Goal: Task Accomplishment & Management: Manage account settings

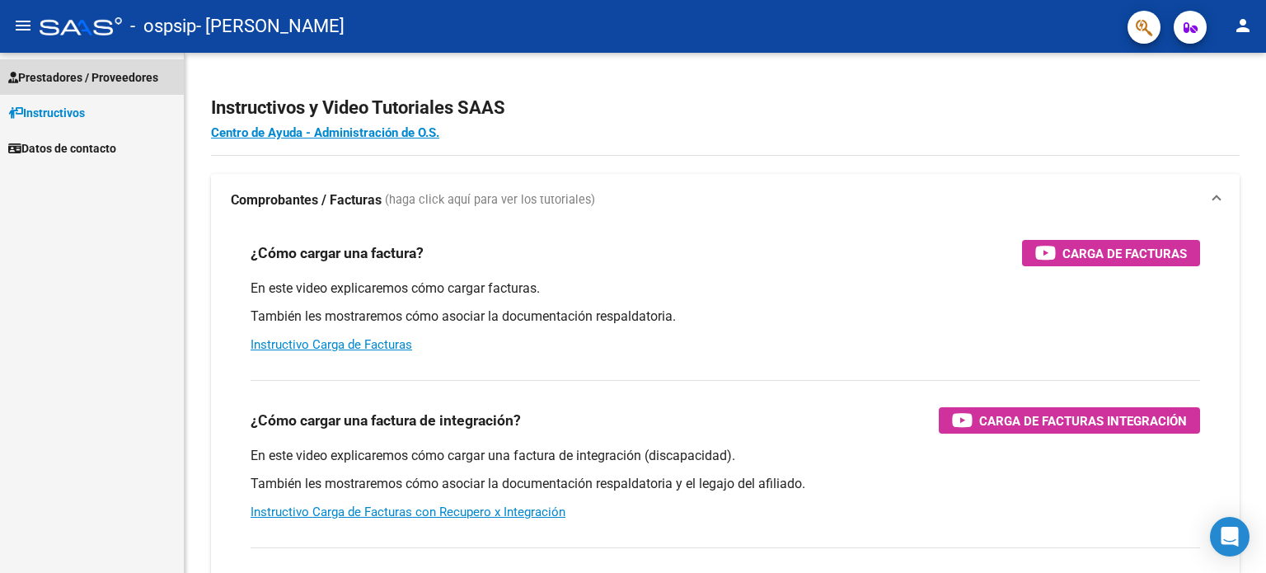
click at [84, 75] on span "Prestadores / Proveedores" at bounding box center [83, 77] width 150 height 18
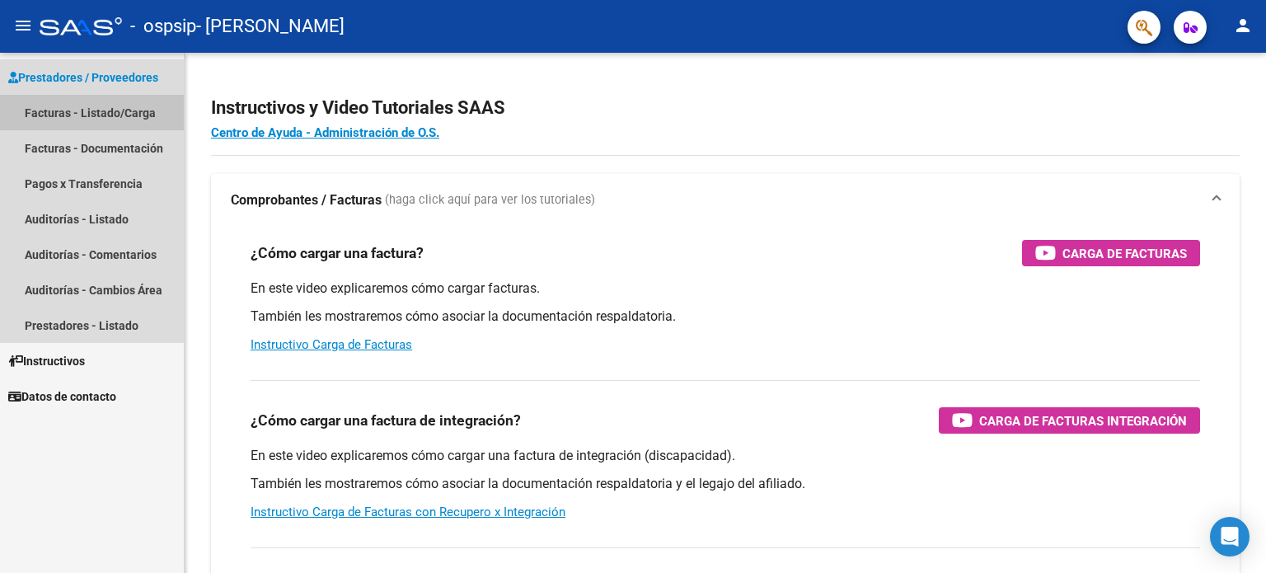
click at [61, 122] on link "Facturas - Listado/Carga" at bounding box center [92, 112] width 184 height 35
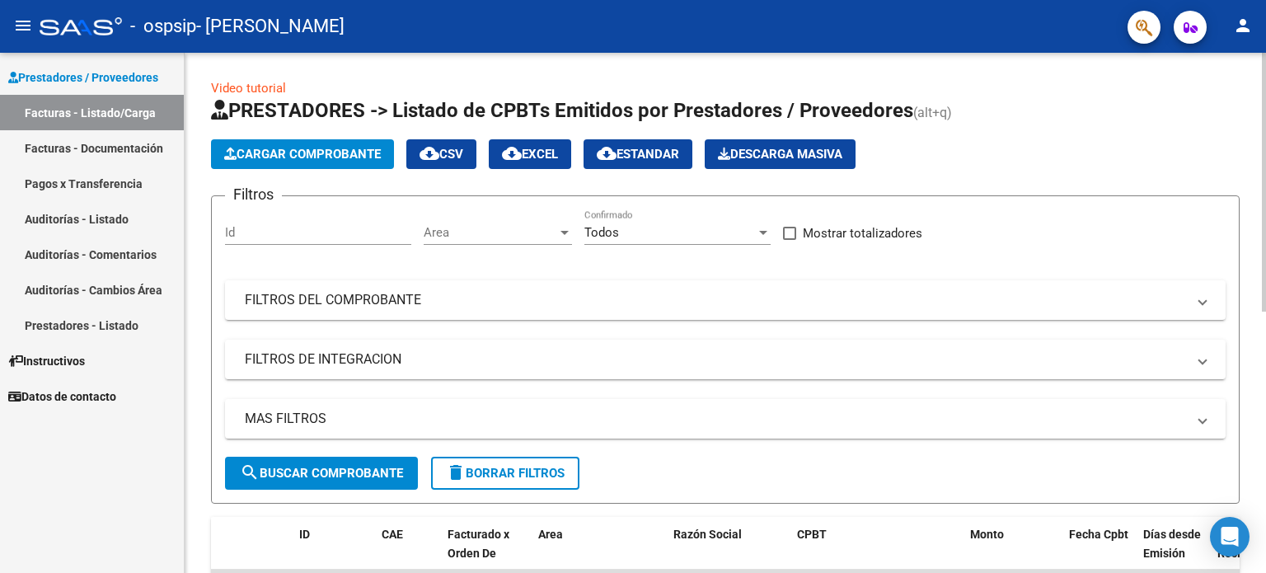
scroll to position [520, 0]
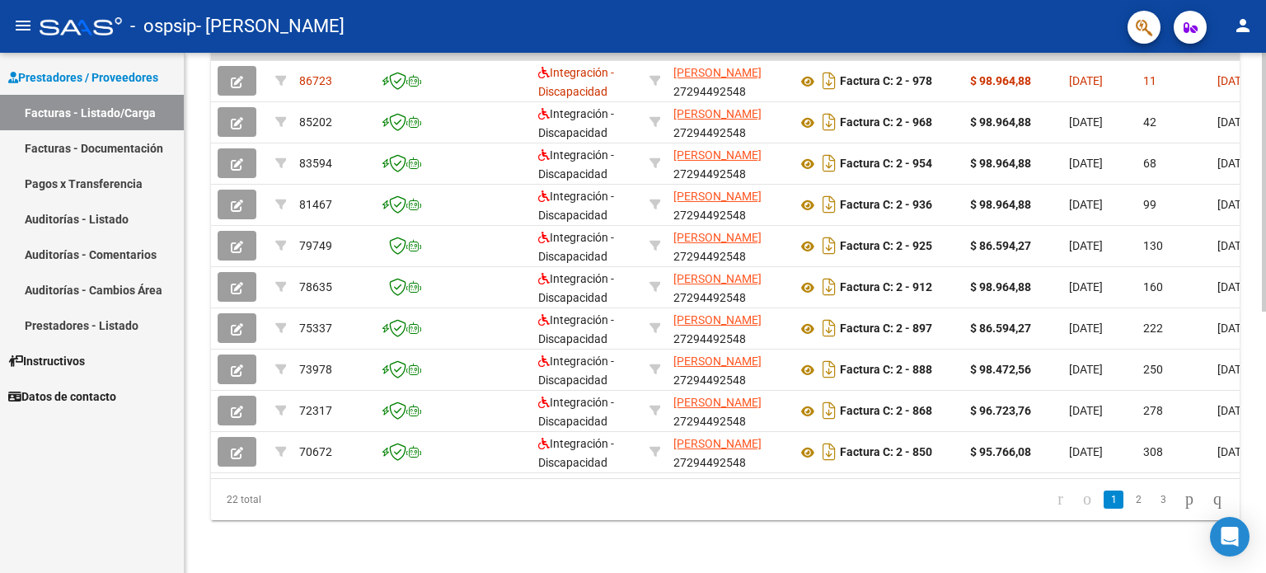
click at [1266, 331] on div at bounding box center [1264, 313] width 4 height 520
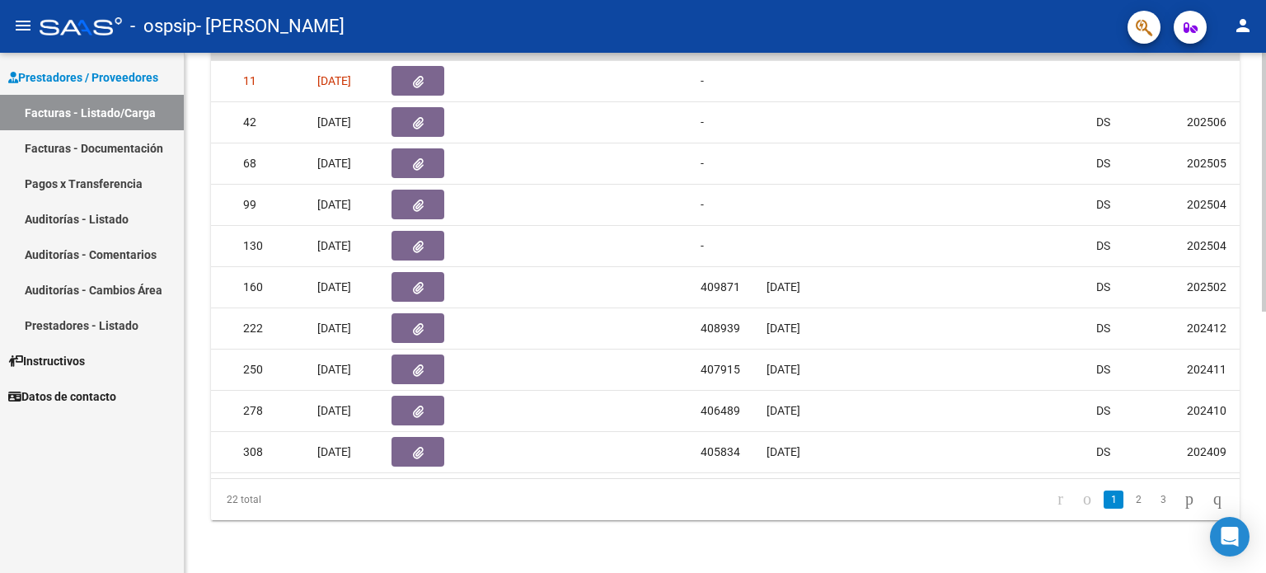
scroll to position [0, 0]
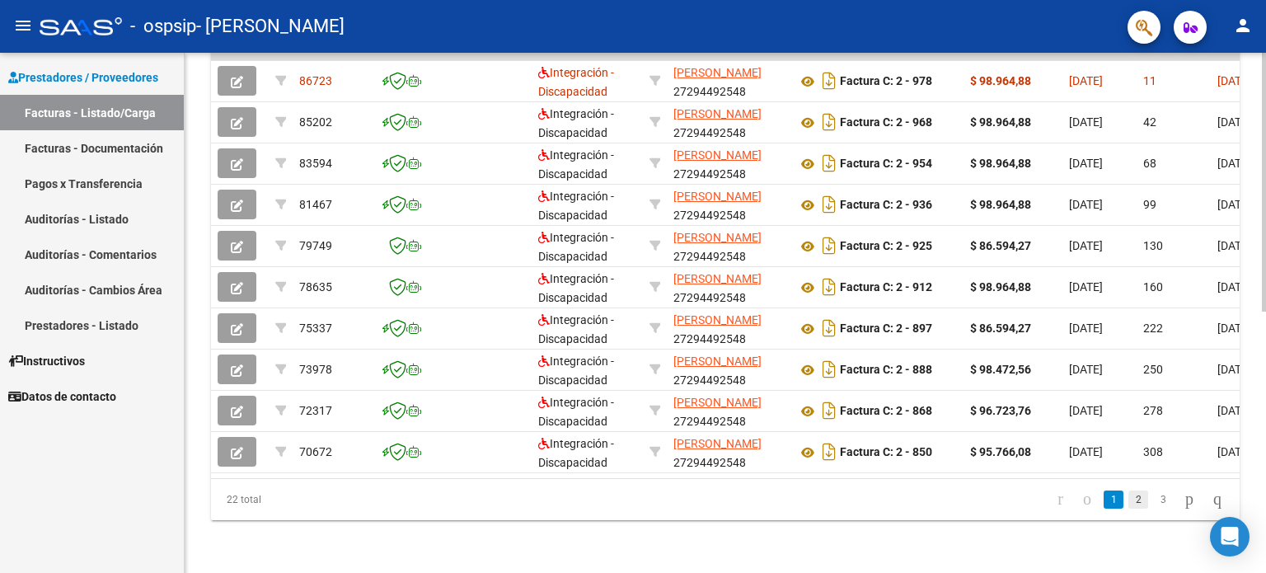
drag, startPoint x: 1016, startPoint y: 458, endPoint x: 1113, endPoint y: 506, distance: 108.8
click at [1113, 506] on div "ID CAE Facturado x Orden De Area Razón Social CPBT Monto Fecha Cpbt Días desde …" at bounding box center [725, 260] width 1029 height 519
click at [1183, 505] on icon "go to next page" at bounding box center [1189, 499] width 13 height 20
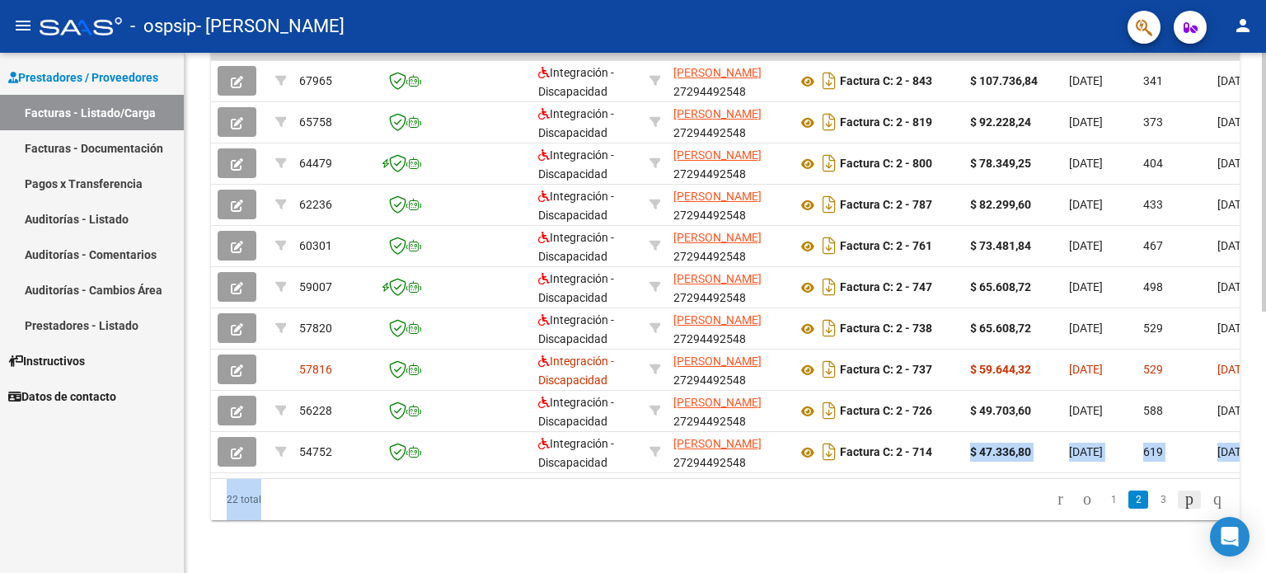
click at [1183, 505] on icon "go to next page" at bounding box center [1189, 499] width 13 height 20
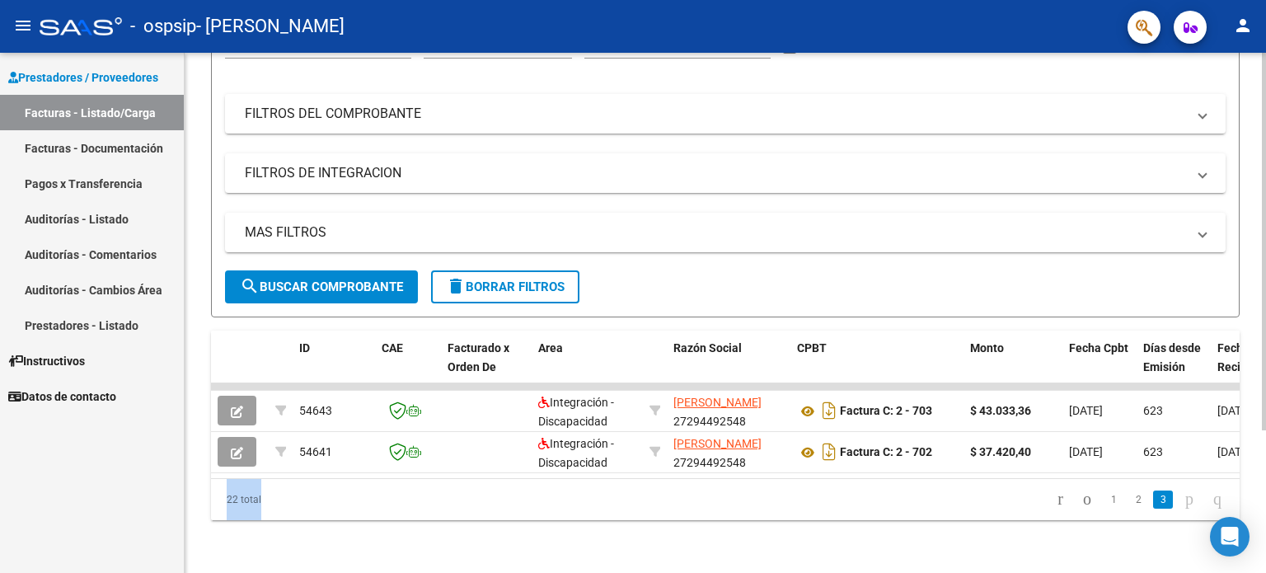
scroll to position [196, 0]
click at [1055, 497] on icon "go to first page" at bounding box center [1060, 499] width 11 height 20
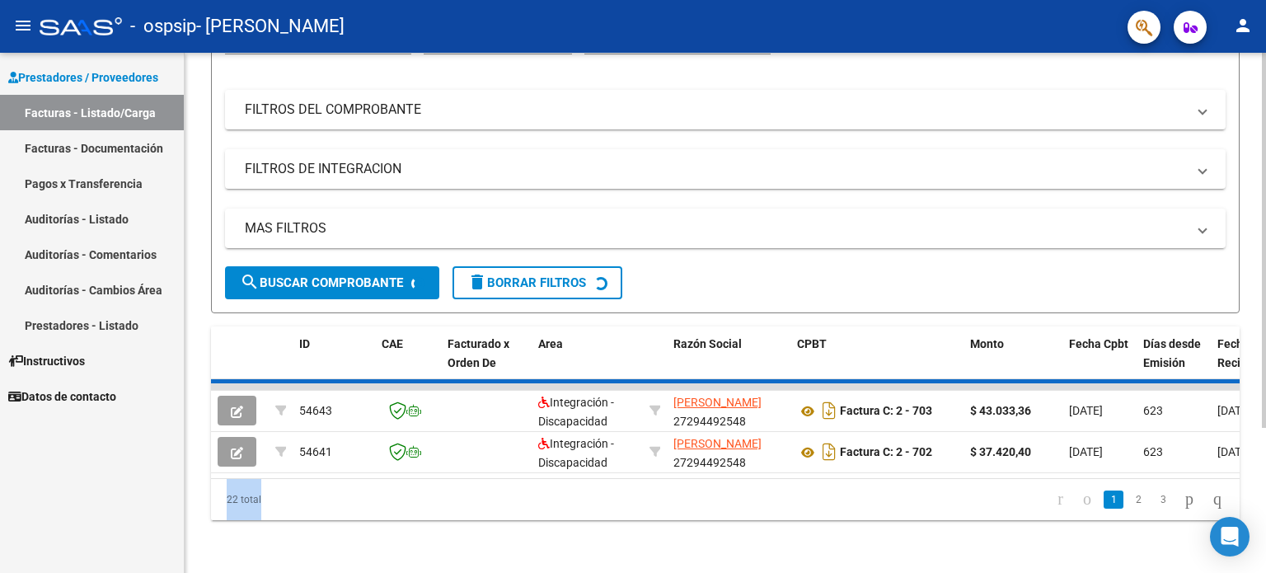
click at [1036, 497] on div "22 total 1 2 3" at bounding box center [725, 499] width 1029 height 41
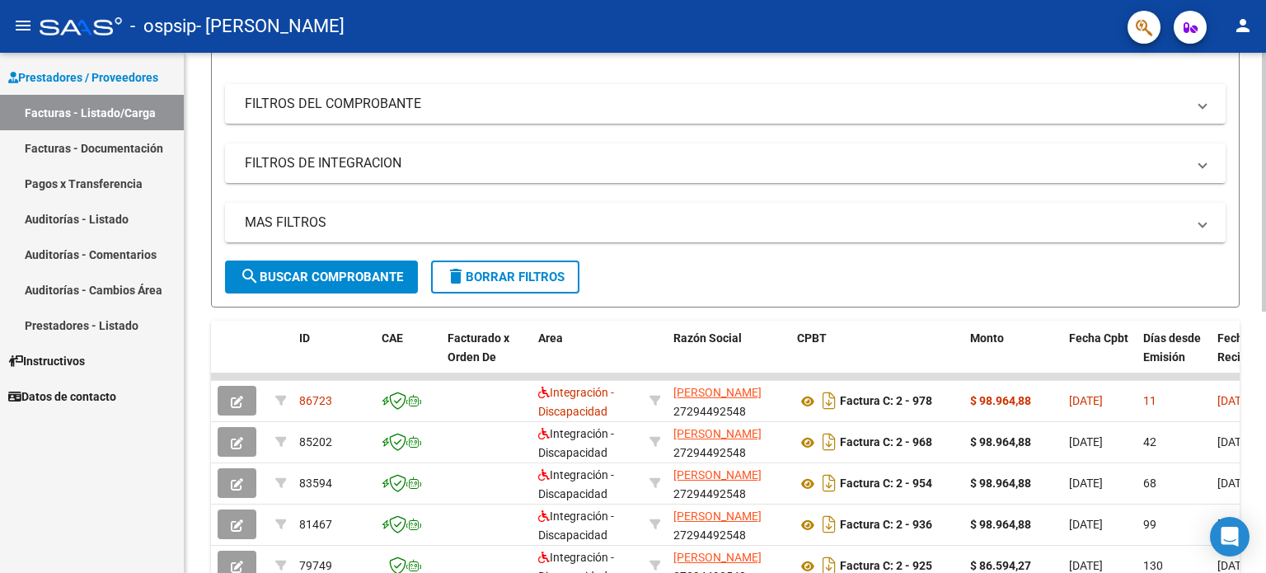
click at [1105, 265] on form "Filtros Id Area Area Todos Confirmado Mostrar totalizadores FILTROS DEL COMPROB…" at bounding box center [725, 153] width 1029 height 308
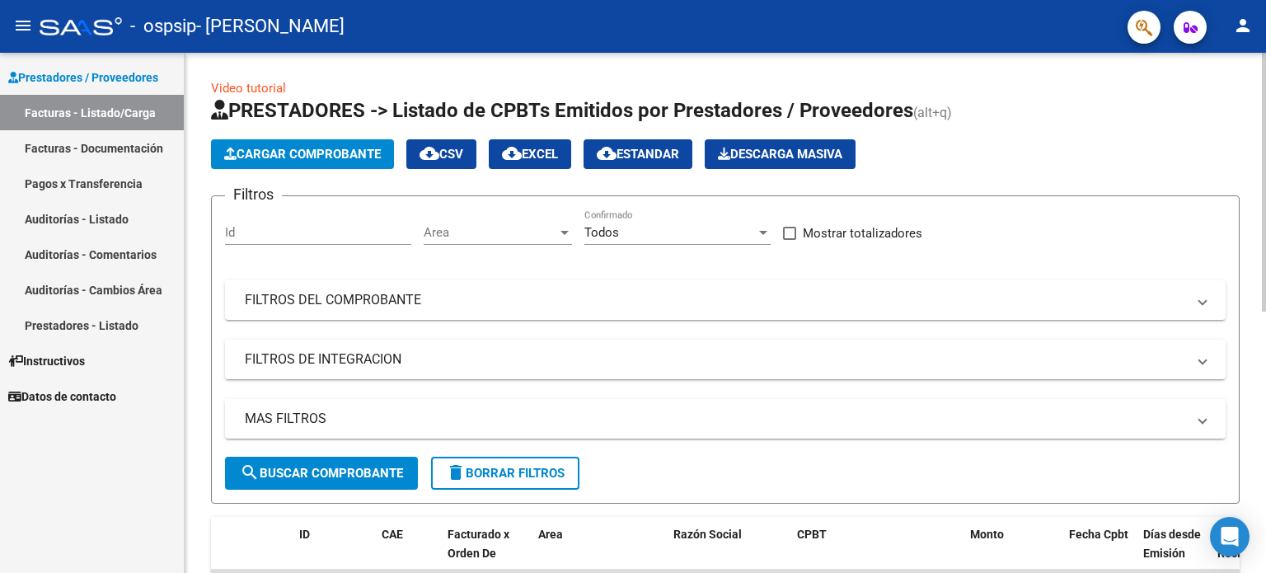
click at [1262, 68] on div at bounding box center [1264, 313] width 4 height 520
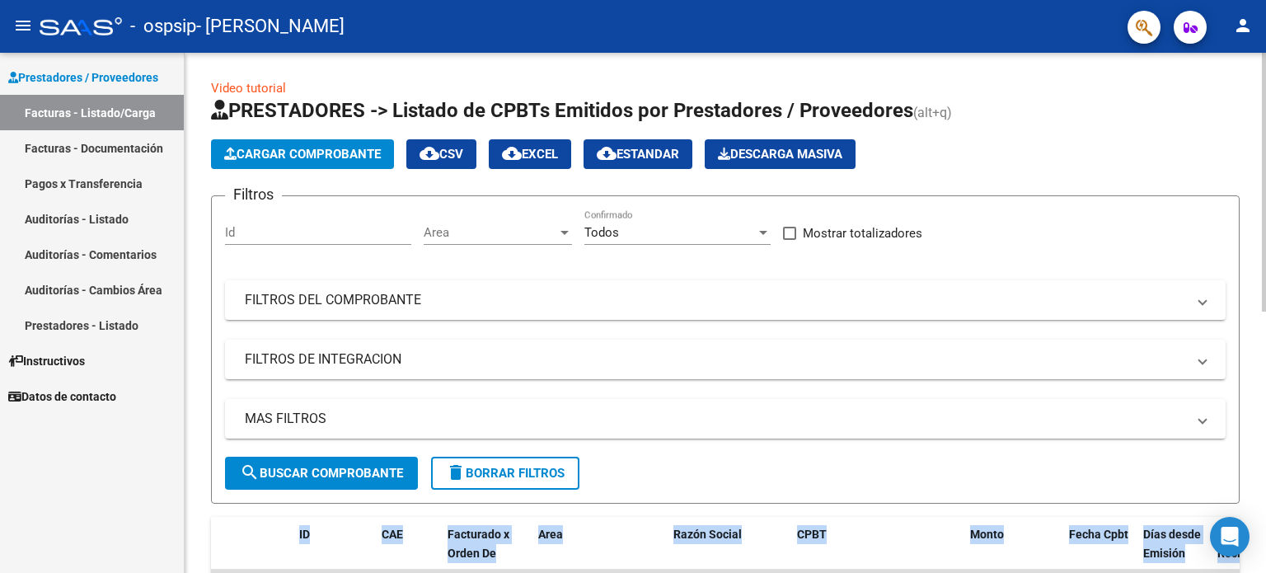
drag, startPoint x: 1252, startPoint y: 458, endPoint x: 1266, endPoint y: 461, distance: 14.4
click at [1266, 461] on div "Video tutorial PRESTADORES -> Listado de CPBTs Emitidos por Prestadores / Prove…" at bounding box center [728, 571] width 1086 height 1036
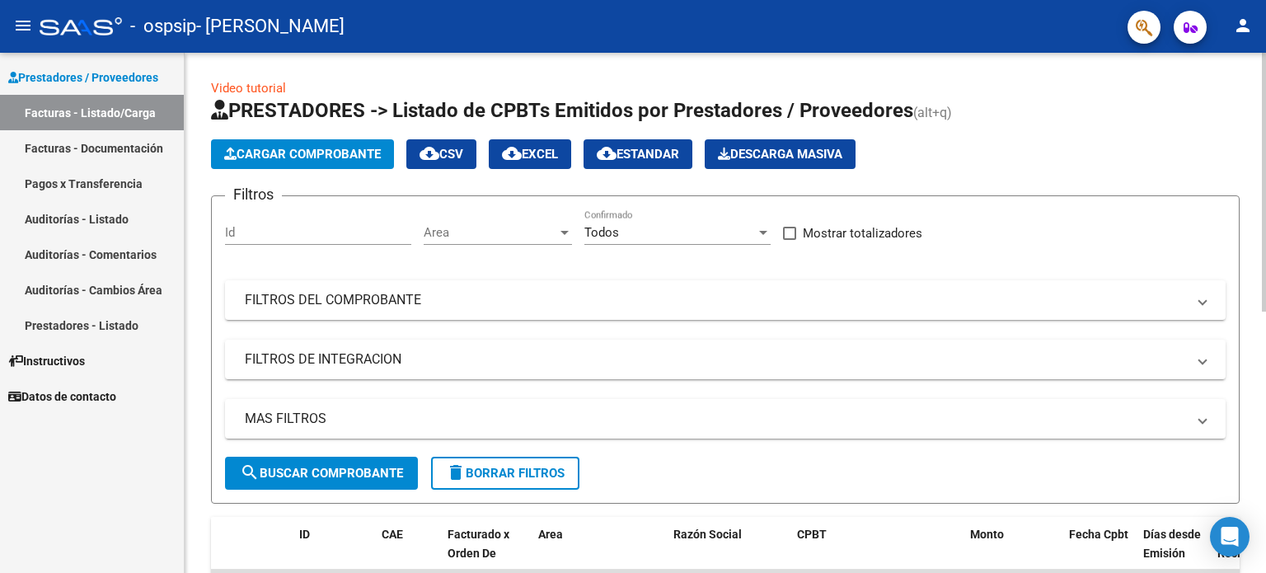
click at [1261, 452] on div "Video tutorial PRESTADORES -> Listado de CPBTs Emitidos por Prestadores / Prove…" at bounding box center [726, 571] width 1082 height 1036
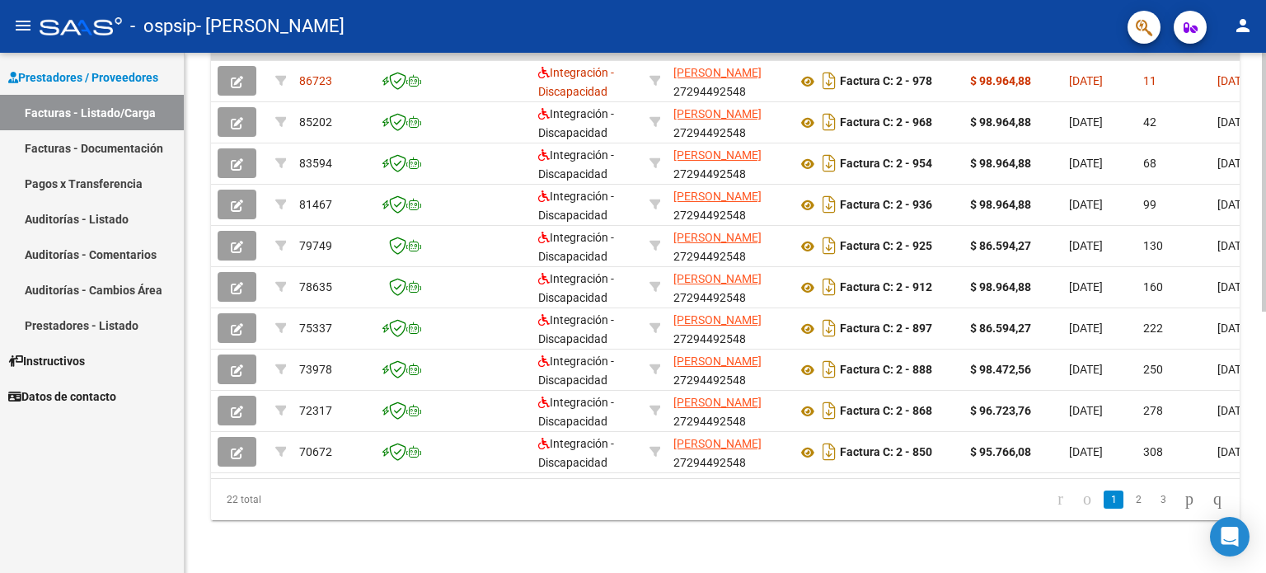
click at [1262, 470] on div at bounding box center [1264, 313] width 4 height 520
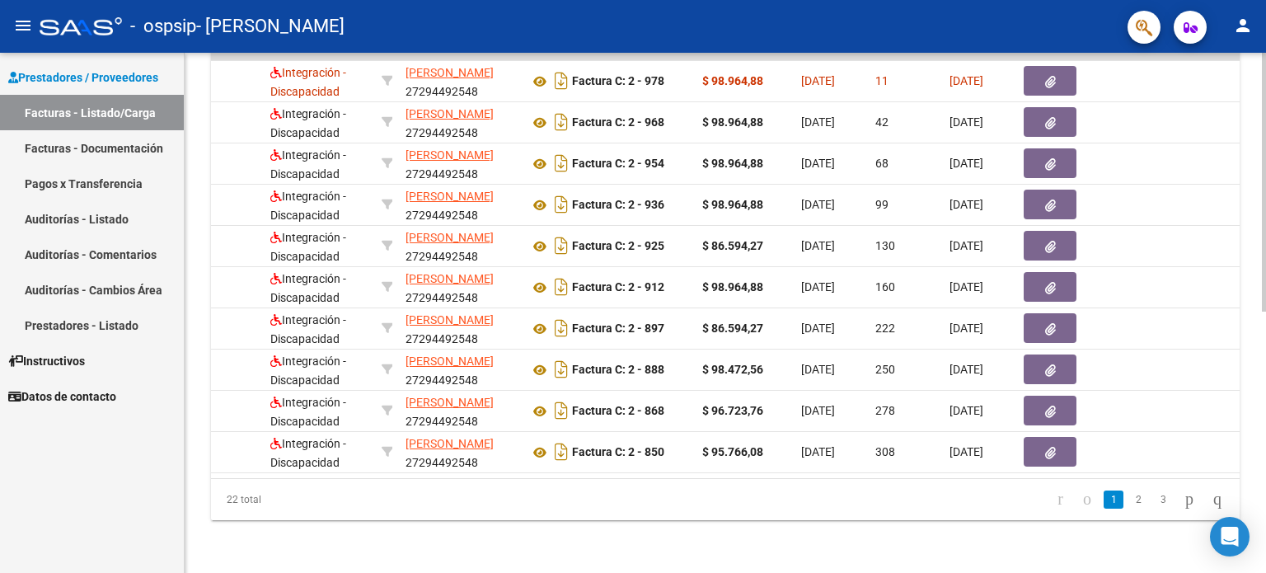
scroll to position [0, 270]
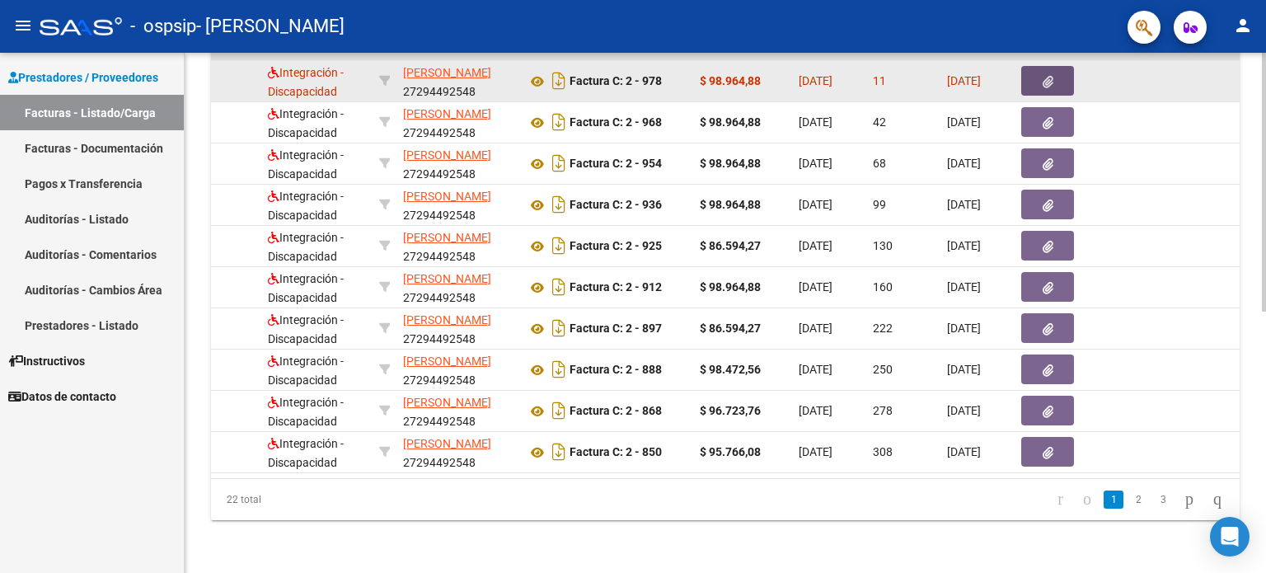
click at [1050, 76] on icon "button" at bounding box center [1048, 82] width 11 height 12
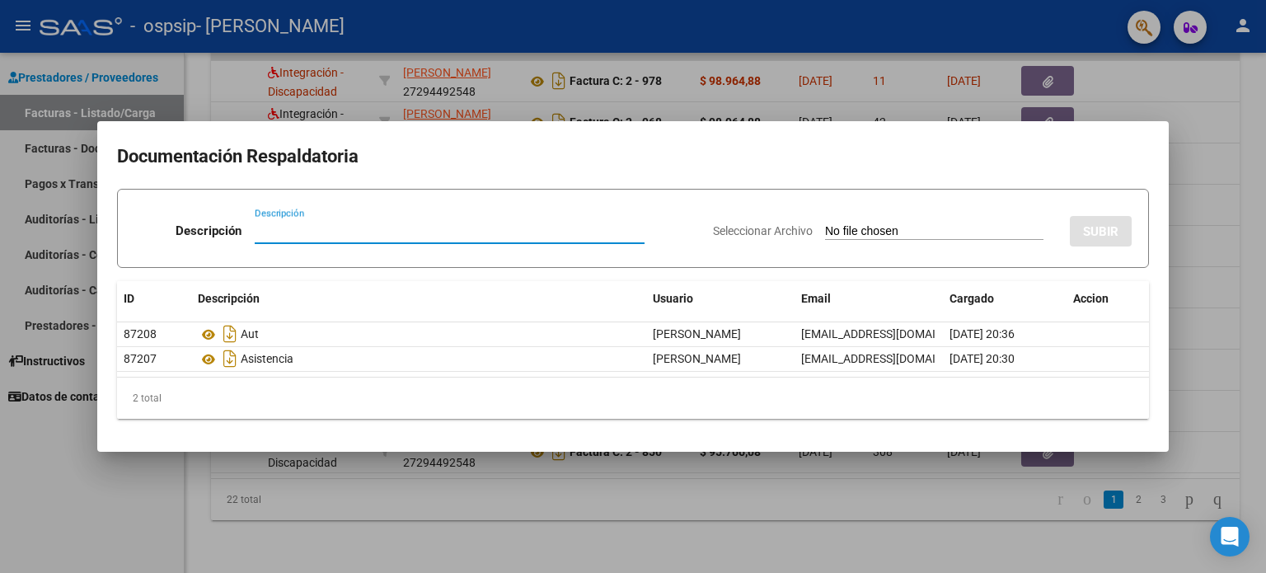
click at [302, 224] on input "Descripción" at bounding box center [450, 230] width 390 height 15
type input "factura"
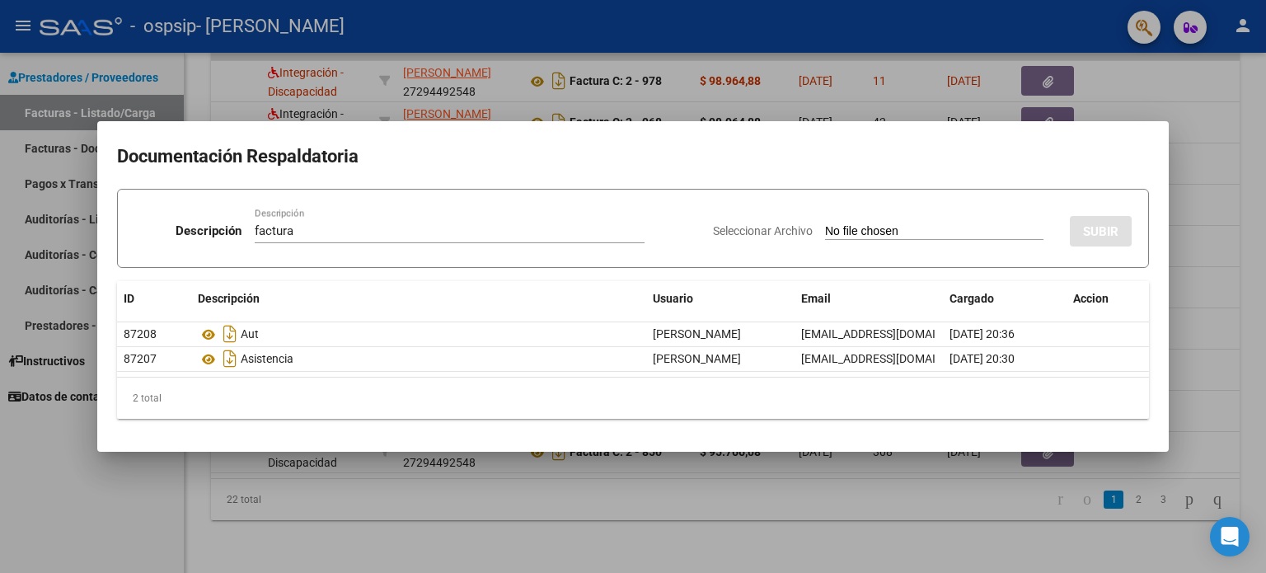
click at [904, 235] on input "Seleccionar Archivo" at bounding box center [934, 232] width 218 height 16
type input "C:\fakepath\fact fys7.pdf"
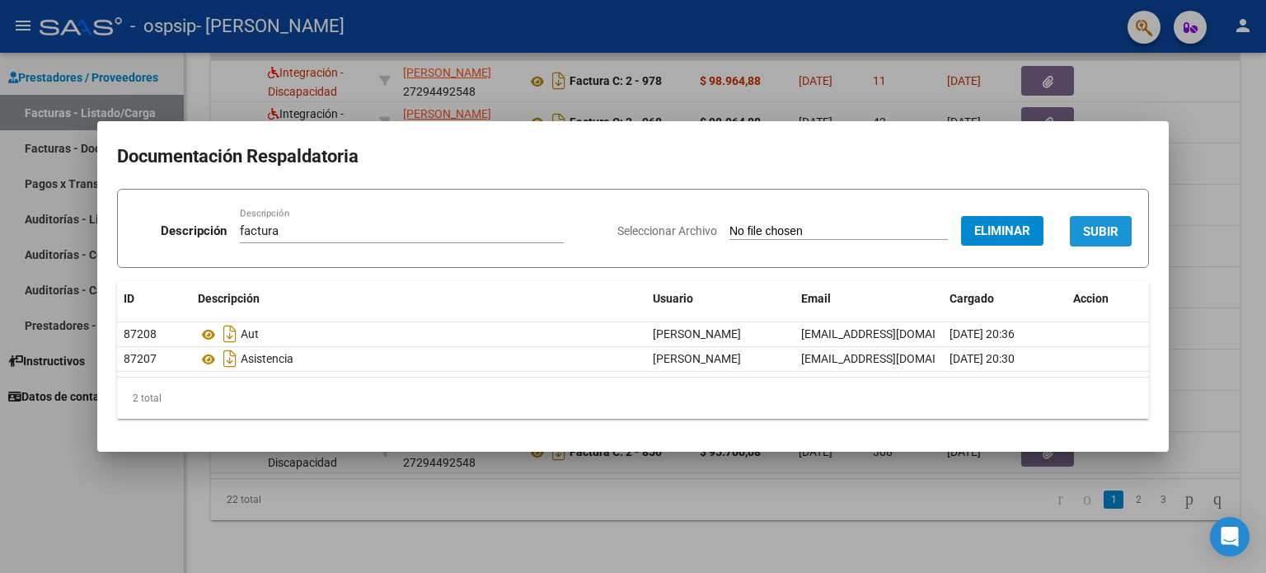
click at [1102, 225] on span "SUBIR" at bounding box center [1100, 231] width 35 height 15
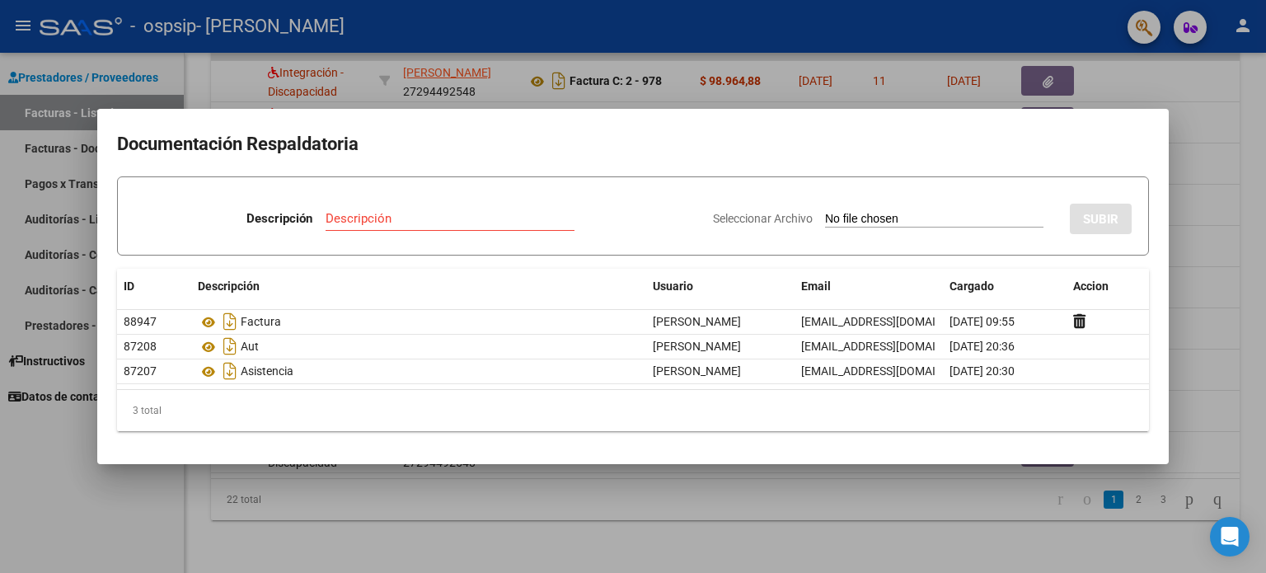
click at [189, 63] on div at bounding box center [633, 286] width 1266 height 573
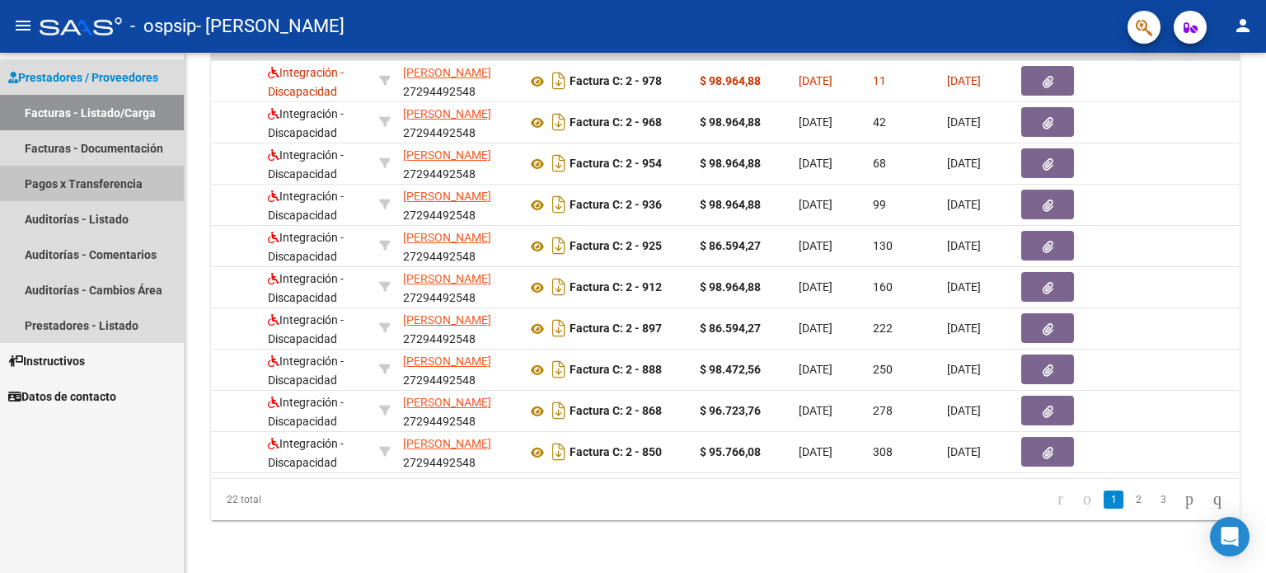
click at [54, 186] on link "Pagos x Transferencia" at bounding box center [92, 183] width 184 height 35
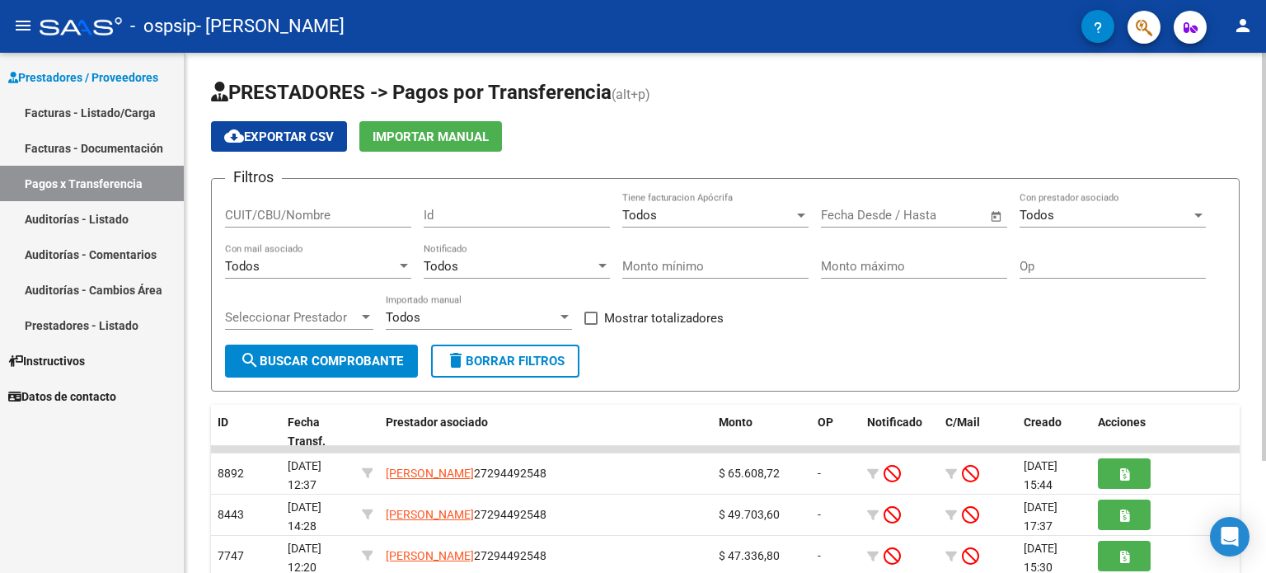
scroll to position [143, 0]
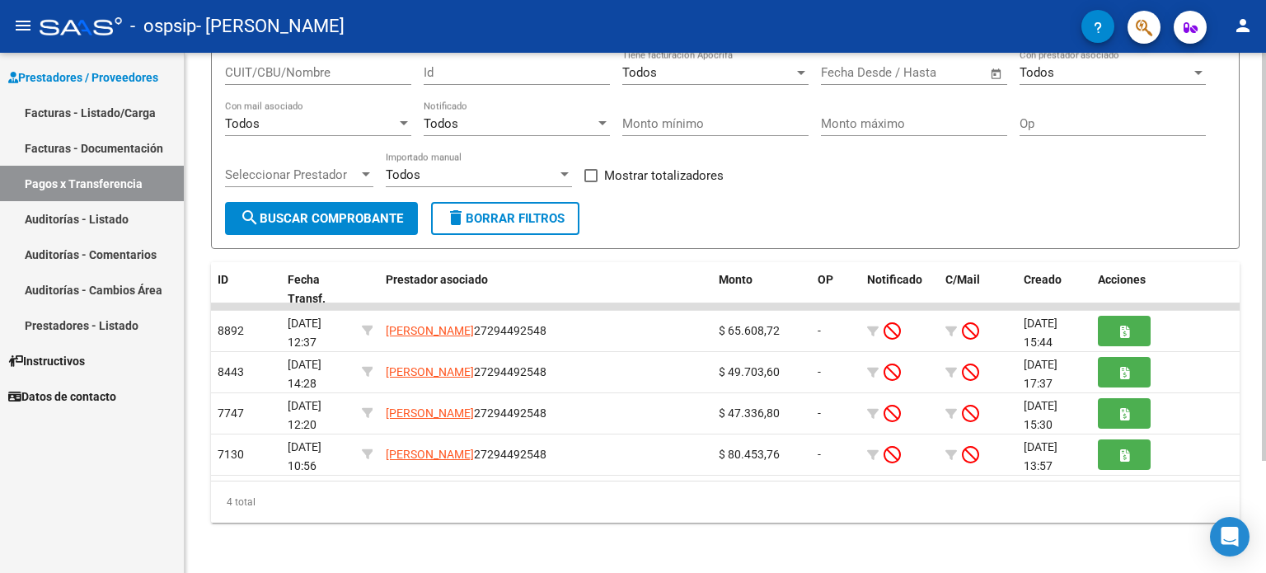
click at [1265, 491] on div at bounding box center [1264, 313] width 4 height 520
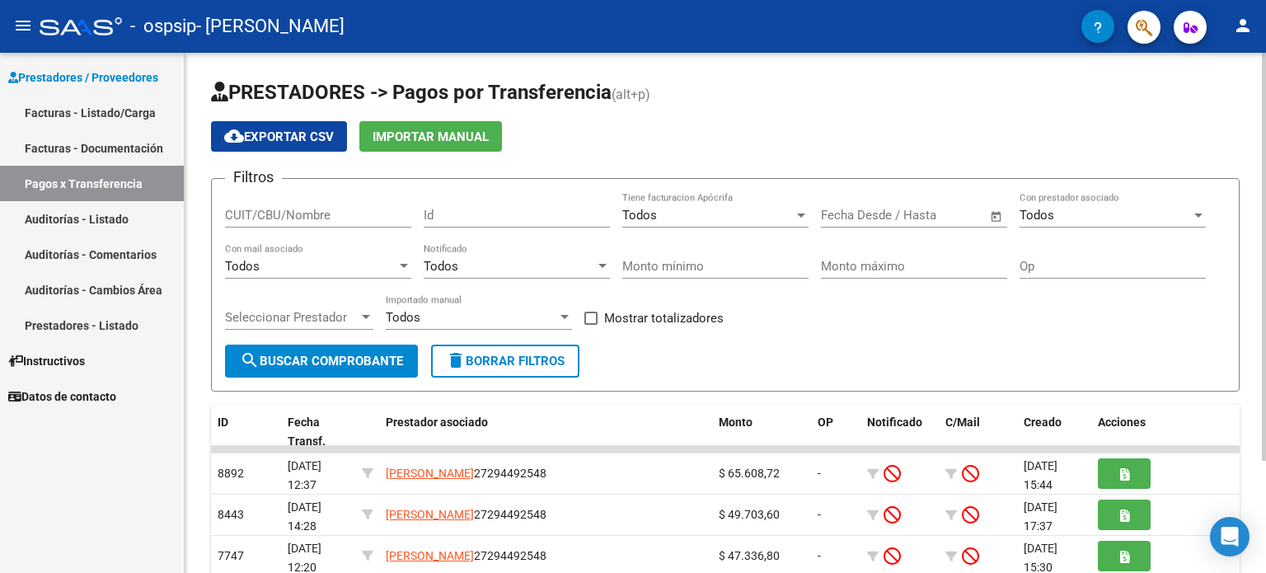
click at [1263, 70] on div at bounding box center [1264, 313] width 4 height 520
click at [1263, 70] on div at bounding box center [1264, 257] width 4 height 408
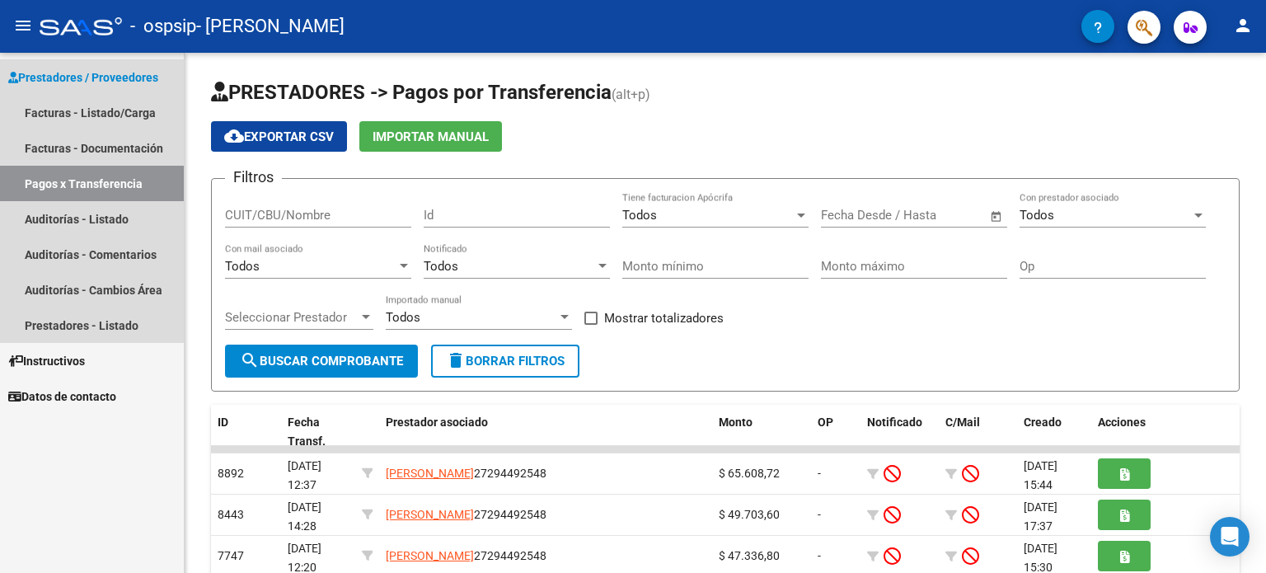
click at [95, 78] on span "Prestadores / Proveedores" at bounding box center [83, 77] width 150 height 18
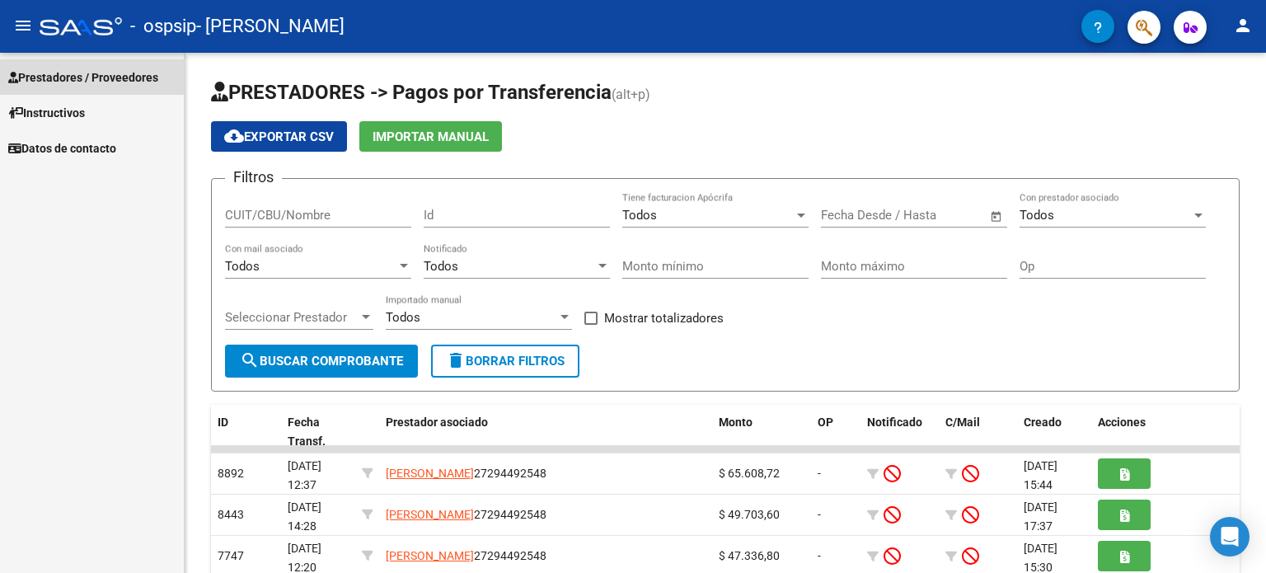
click at [95, 78] on span "Prestadores / Proveedores" at bounding box center [83, 77] width 150 height 18
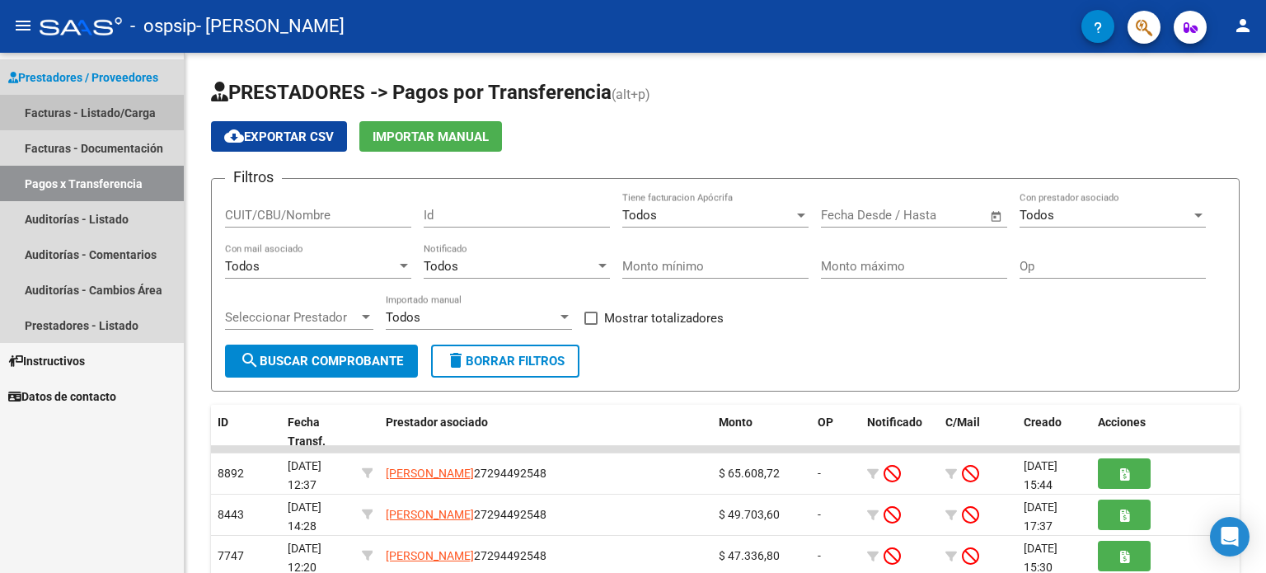
click at [74, 120] on link "Facturas - Listado/Carga" at bounding box center [92, 112] width 184 height 35
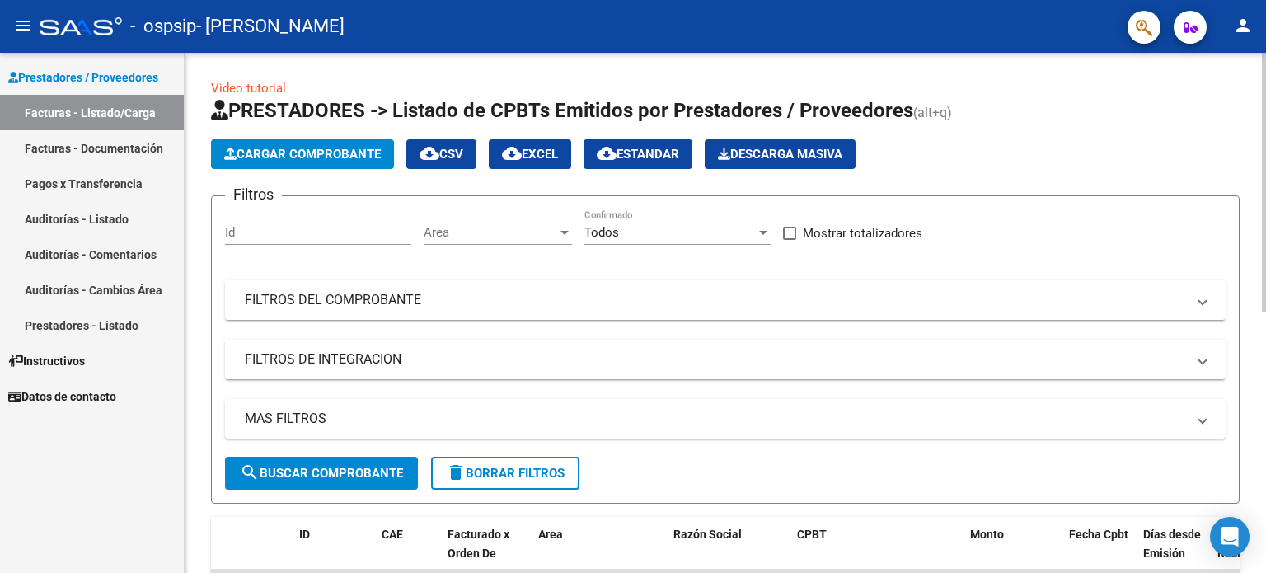
click at [1262, 390] on div "Video tutorial PRESTADORES -> Listado de CPBTs Emitidos por Prestadores / Prove…" at bounding box center [728, 571] width 1086 height 1036
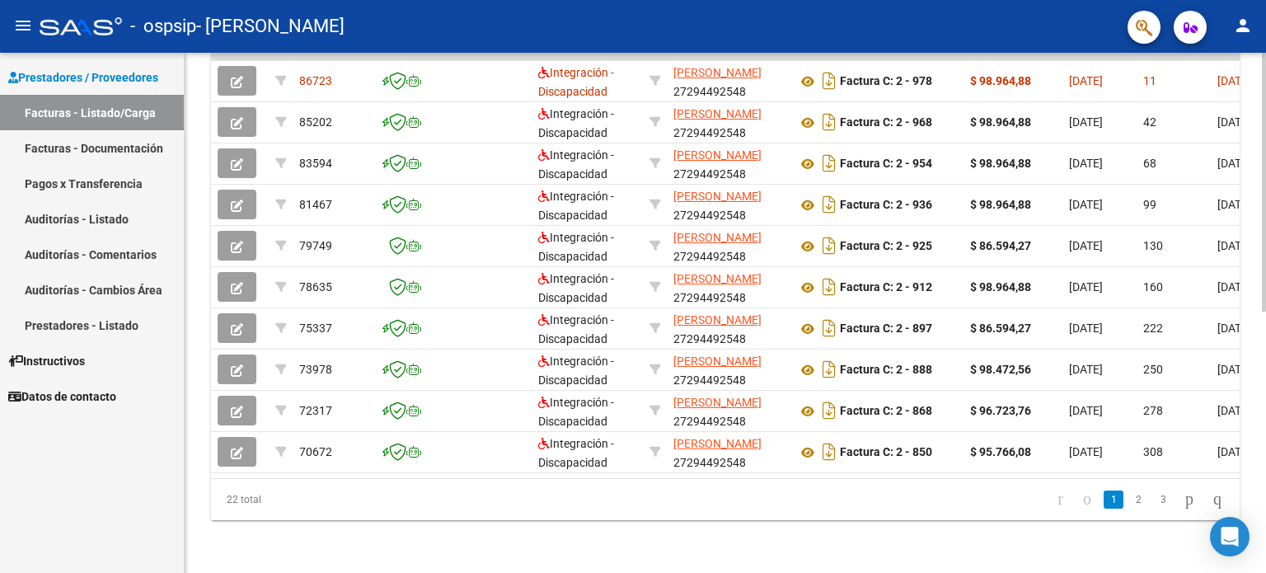
click at [1262, 390] on div at bounding box center [1264, 313] width 4 height 520
click at [991, 566] on div "Video tutorial PRESTADORES -> Listado de CPBTs Emitidos por Prestadores / Prove…" at bounding box center [726, 55] width 1082 height 1036
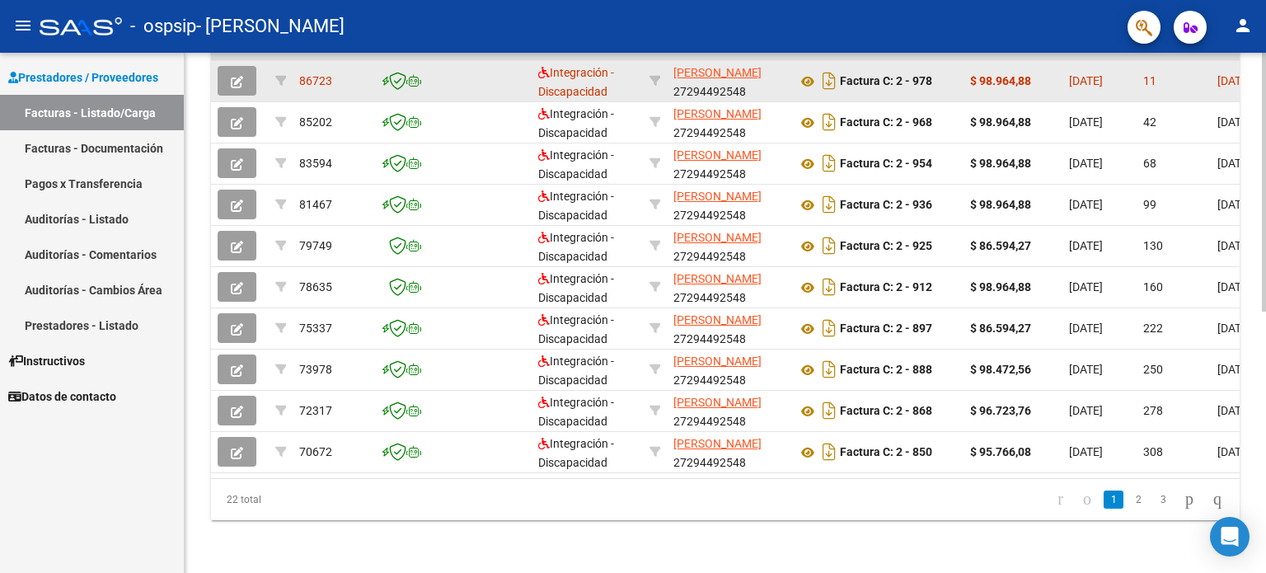
click at [1131, 78] on datatable-body-cell "[DATE]" at bounding box center [1100, 81] width 74 height 40
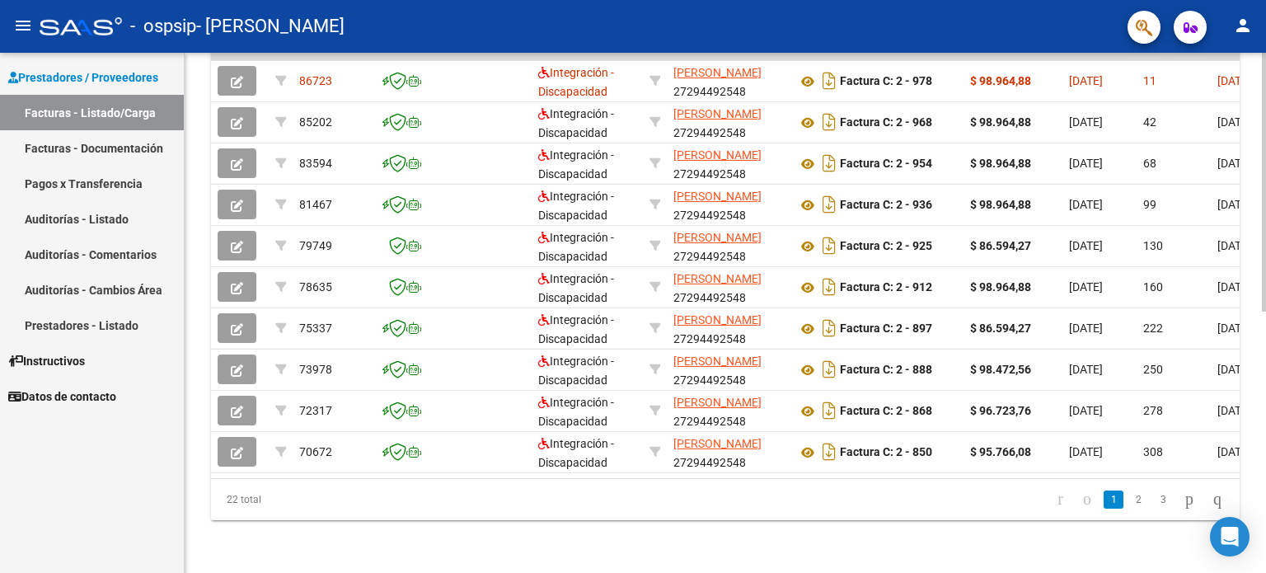
click at [1055, 471] on datatable-body "86723 Integración - Discapacidad [PERSON_NAME] 27294492548 Factura C: 2 - 978 $…" at bounding box center [725, 266] width 1029 height 425
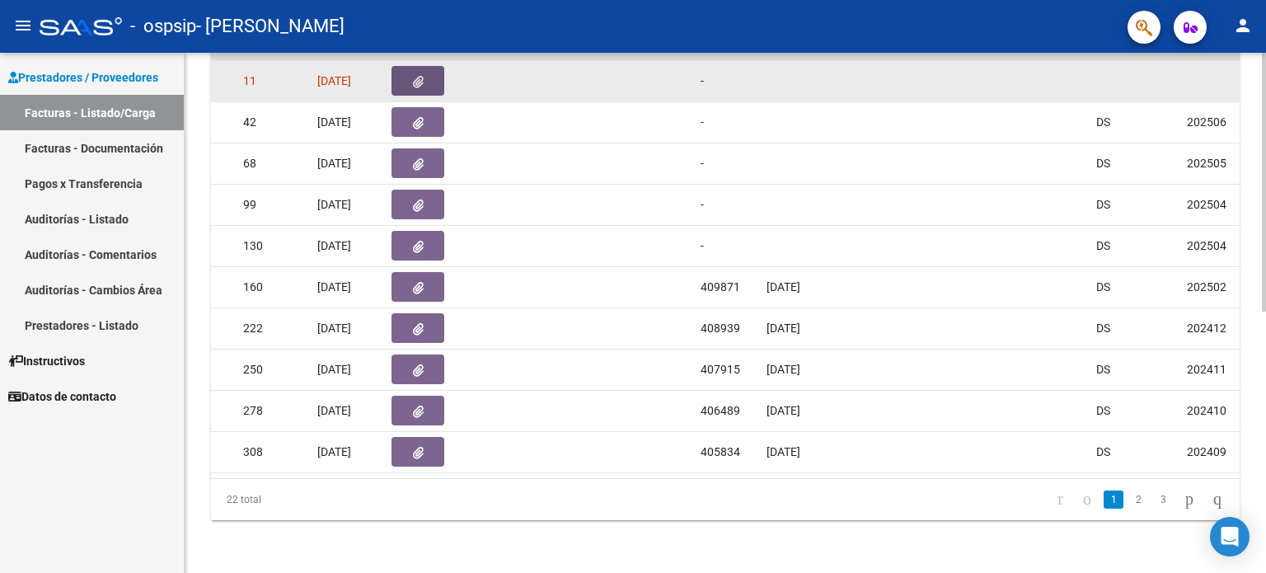
click at [421, 85] on button "button" at bounding box center [418, 81] width 53 height 30
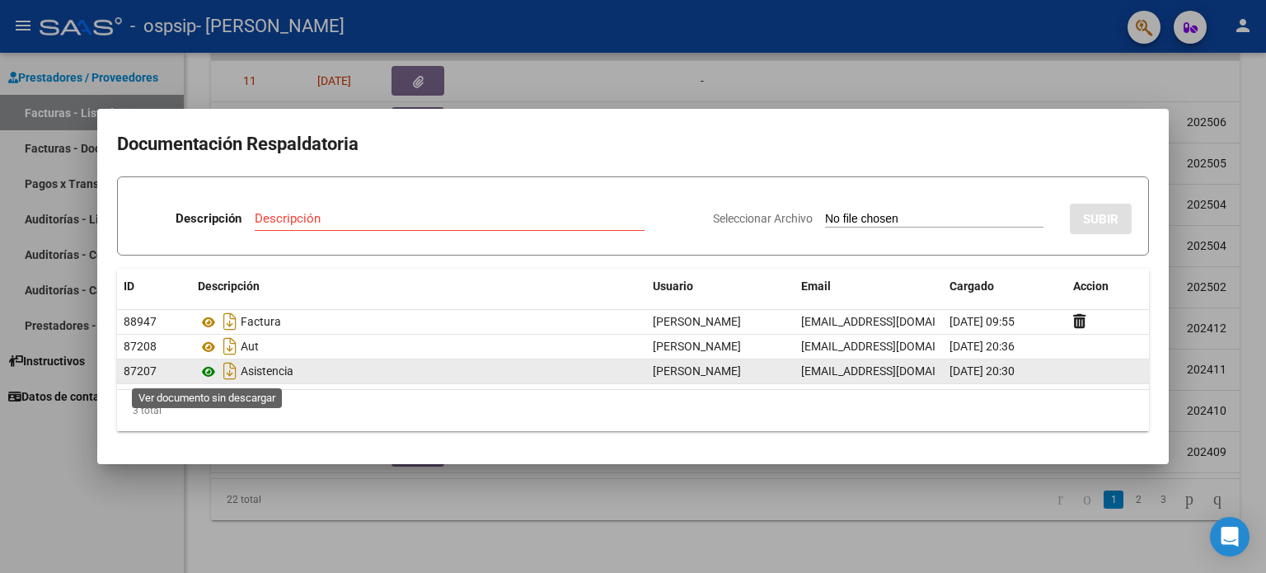
click at [207, 370] on icon at bounding box center [208, 372] width 21 height 20
